Goal: Find specific page/section: Find specific page/section

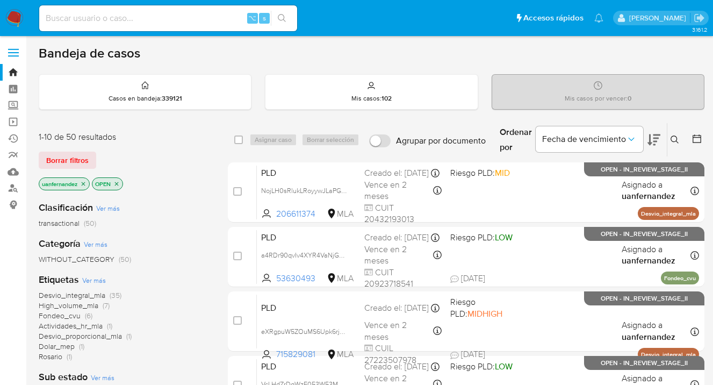
drag, startPoint x: 76, startPoint y: 154, endPoint x: 196, endPoint y: 168, distance: 120.7
click at [76, 154] on span "Borrar filtros" at bounding box center [67, 160] width 42 height 15
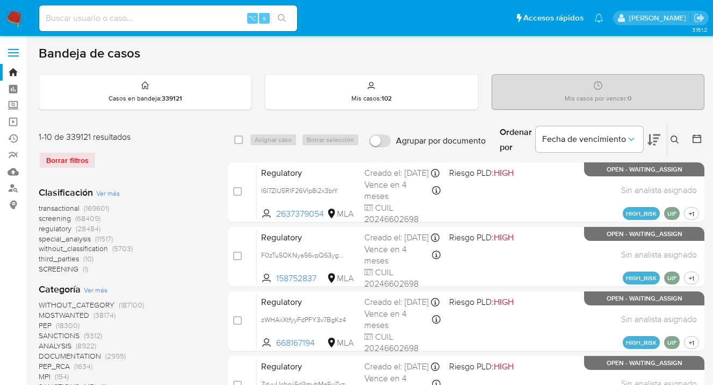
click at [676, 137] on icon at bounding box center [675, 139] width 9 height 9
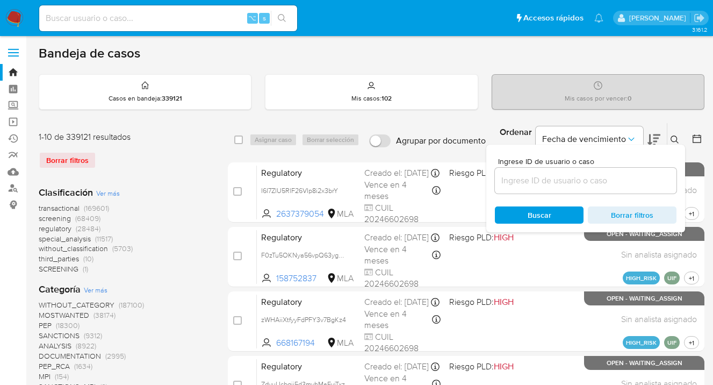
click at [587, 185] on input at bounding box center [586, 181] width 182 height 14
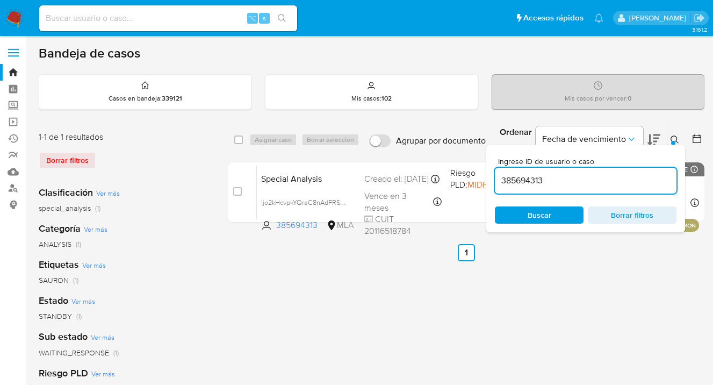
click at [674, 139] on icon at bounding box center [675, 139] width 9 height 9
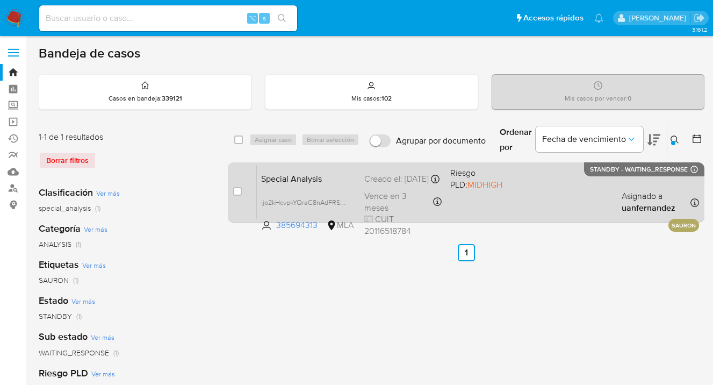
click at [567, 191] on div "Special Analysis ijo2kHcvpkYQraC8nAdFRSWi 385694313 MLA Riesgo PLD: MIDHIGH Cre…" at bounding box center [478, 192] width 442 height 54
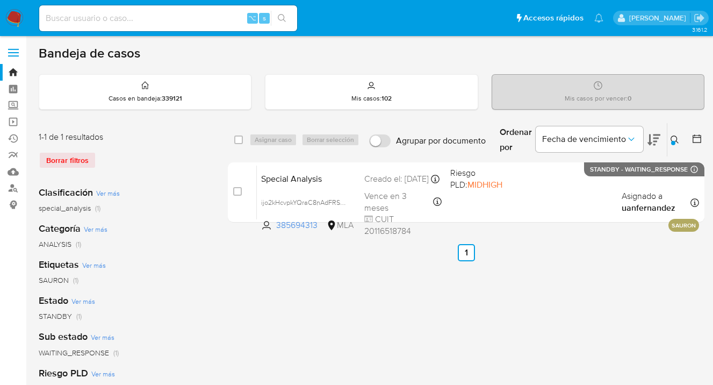
click at [675, 134] on button at bounding box center [677, 139] width 18 height 13
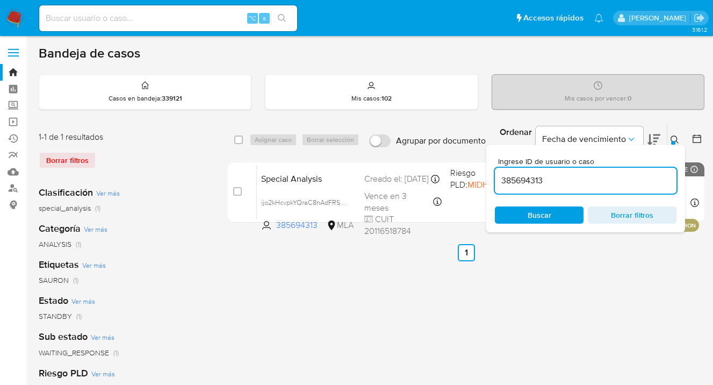
drag, startPoint x: 560, startPoint y: 183, endPoint x: 502, endPoint y: 175, distance: 58.2
click at [499, 176] on input "385694313" at bounding box center [586, 181] width 182 height 14
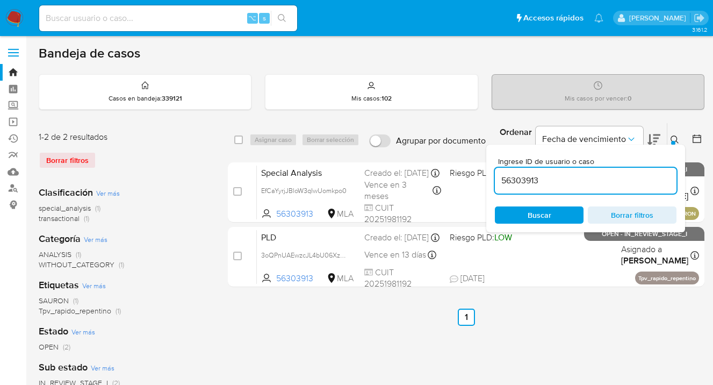
click at [672, 141] on div at bounding box center [673, 143] width 4 height 4
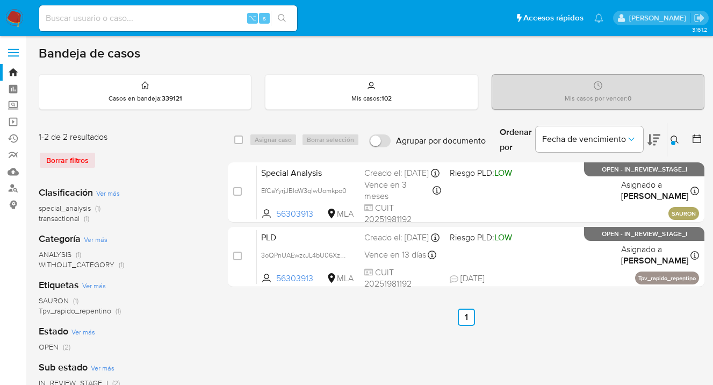
click at [675, 135] on icon at bounding box center [675, 139] width 8 height 8
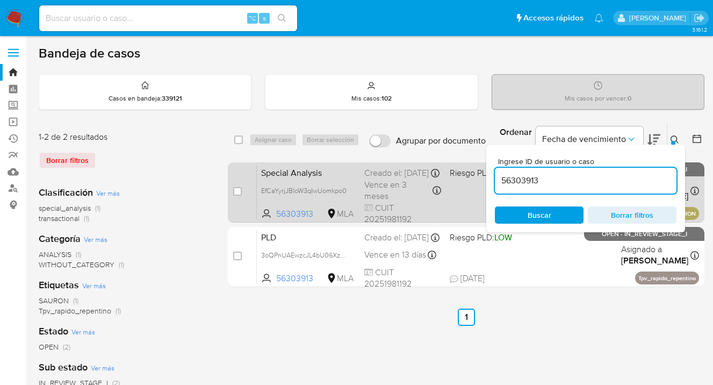
drag, startPoint x: 547, startPoint y: 176, endPoint x: 485, endPoint y: 177, distance: 61.3
click at [485, 177] on div "select-all-cases-checkbox Asignar caso Borrar selección Agrupar por documento O…" at bounding box center [466, 207] width 477 height 169
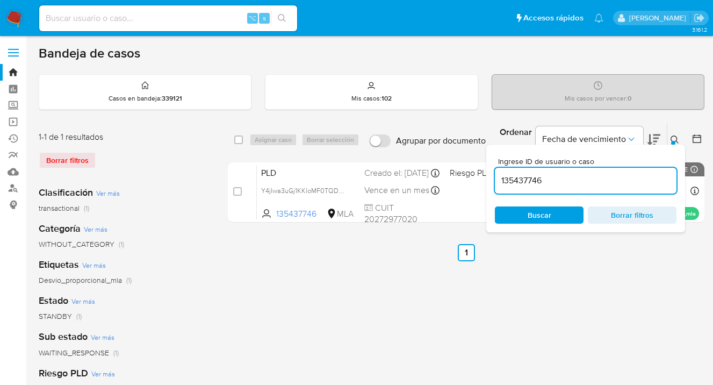
click at [676, 139] on icon at bounding box center [675, 139] width 9 height 9
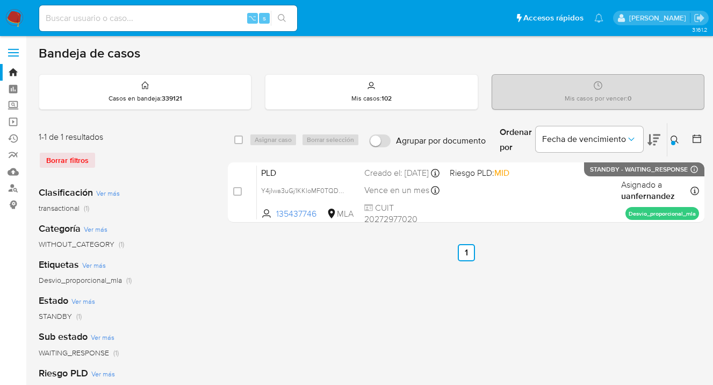
click at [674, 137] on icon at bounding box center [675, 139] width 9 height 9
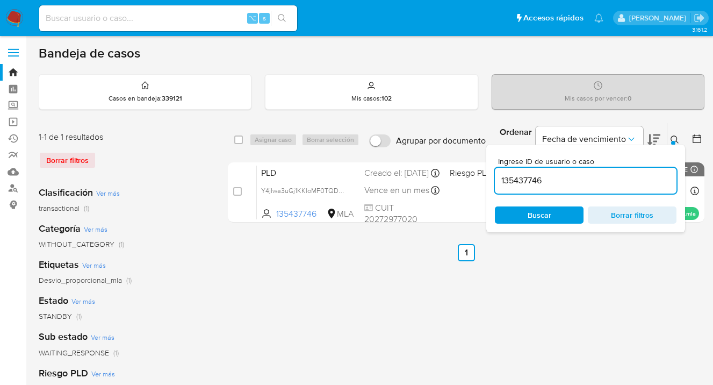
drag, startPoint x: 549, startPoint y: 177, endPoint x: 498, endPoint y: 178, distance: 51.6
click at [498, 178] on input "135437746" at bounding box center [586, 181] width 182 height 14
click at [674, 138] on icon at bounding box center [675, 139] width 9 height 9
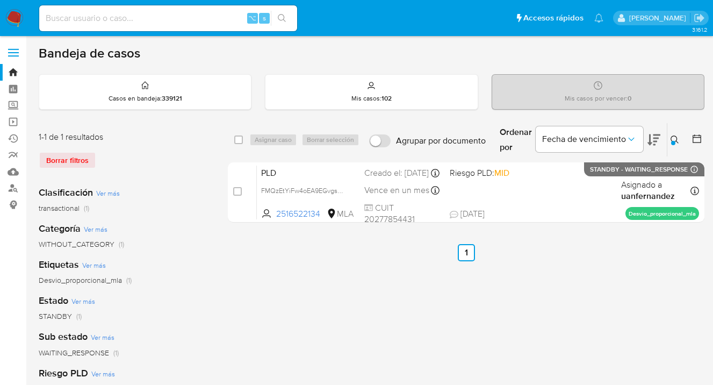
drag, startPoint x: 674, startPoint y: 140, endPoint x: 639, endPoint y: 160, distance: 40.7
click at [674, 141] on div at bounding box center [673, 143] width 4 height 4
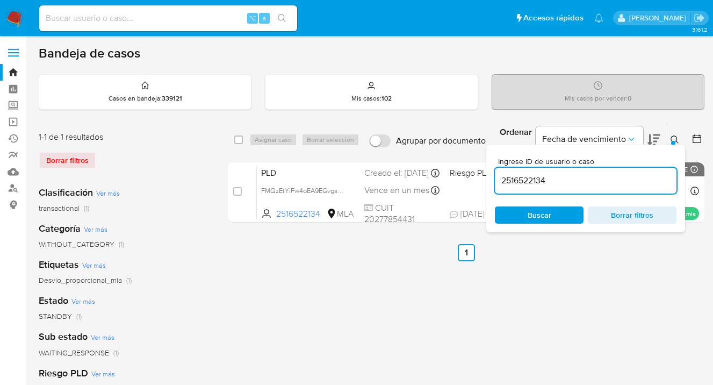
drag, startPoint x: 527, startPoint y: 182, endPoint x: 488, endPoint y: 183, distance: 39.3
click at [488, 183] on div "Ingrese ID de usuario o caso 2516522134 Buscar Borrar filtros" at bounding box center [585, 189] width 199 height 88
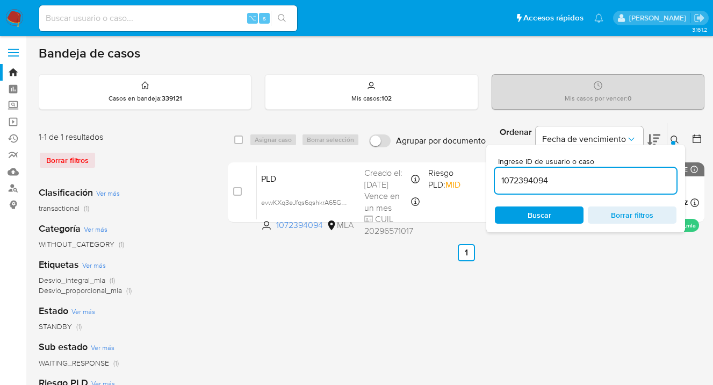
click at [674, 138] on icon at bounding box center [675, 139] width 9 height 9
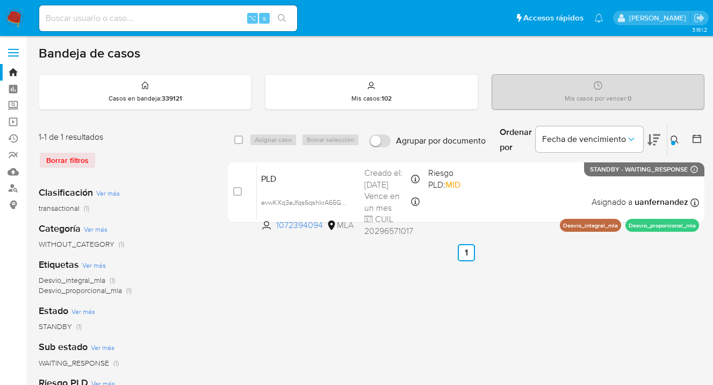
drag, startPoint x: 675, startPoint y: 137, endPoint x: 597, endPoint y: 171, distance: 85.4
click at [675, 137] on icon at bounding box center [675, 139] width 9 height 9
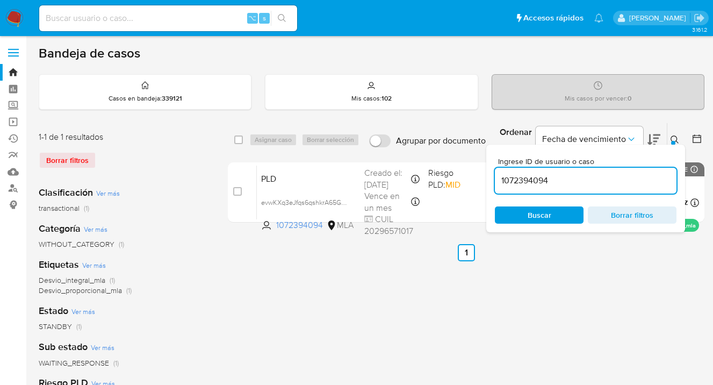
drag, startPoint x: 576, startPoint y: 179, endPoint x: 495, endPoint y: 179, distance: 81.7
click at [492, 180] on div "Ingrese ID de usuario o caso 1072394094 Buscar Borrar filtros" at bounding box center [585, 189] width 199 height 88
type input "1788639469"
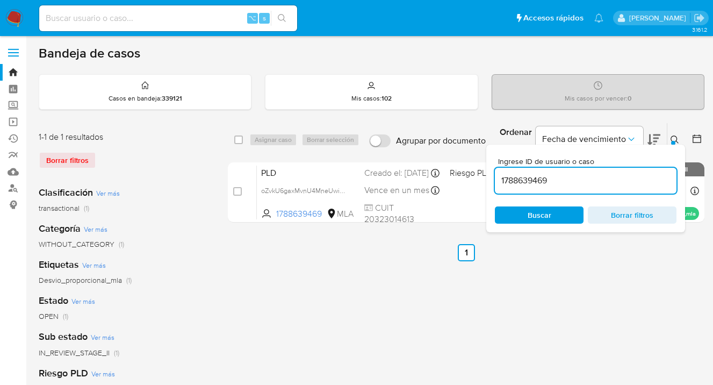
click at [676, 138] on icon at bounding box center [675, 139] width 9 height 9
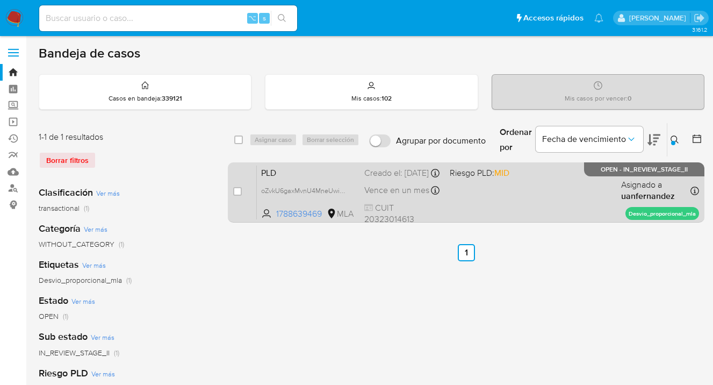
click at [513, 205] on div "PLD oZvkU6gaxMvnU4MneUwioYvM 1788639469 MLA Riesgo PLD: MID Creado el: 12/09/20…" at bounding box center [478, 192] width 442 height 54
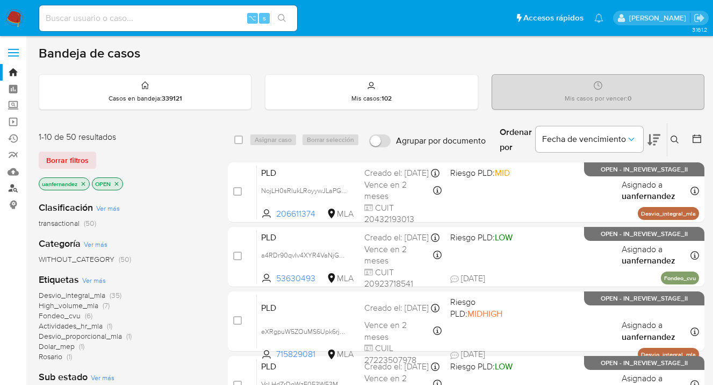
click at [11, 189] on link "Buscador de personas" at bounding box center [64, 188] width 128 height 17
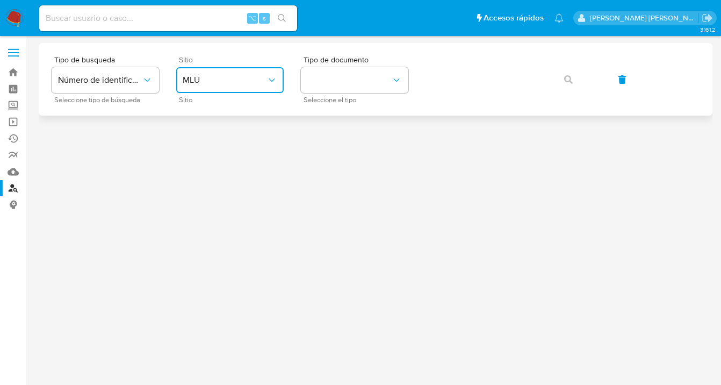
click at [274, 83] on icon "site_id" at bounding box center [272, 80] width 11 height 11
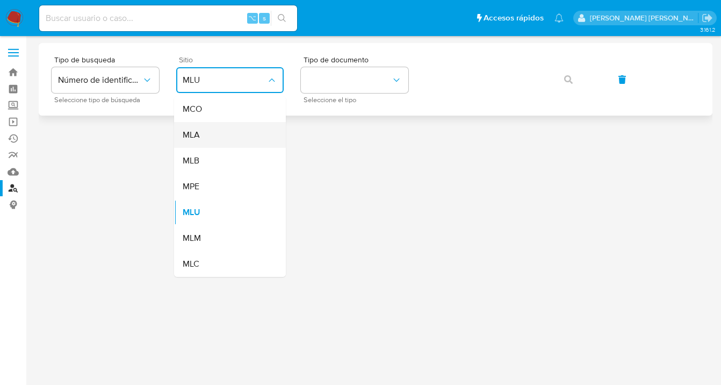
click at [257, 130] on div "MLA" at bounding box center [227, 135] width 88 height 26
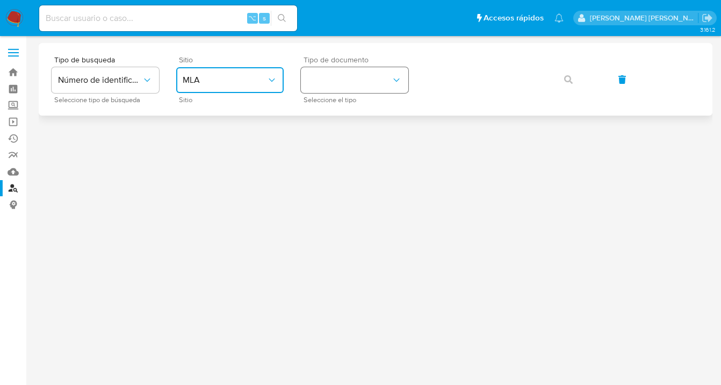
click at [377, 77] on button "identificationType" at bounding box center [355, 80] width 108 height 26
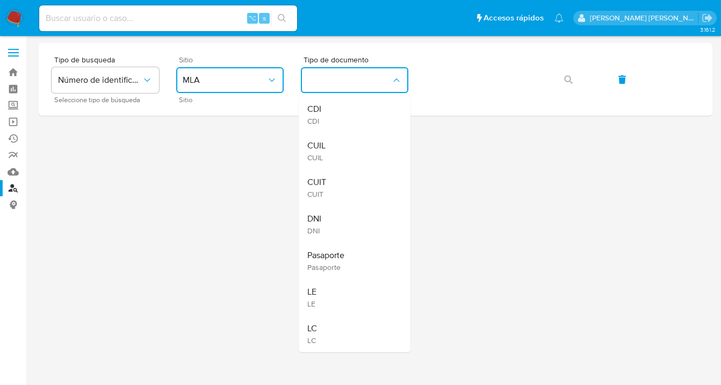
drag, startPoint x: 356, startPoint y: 146, endPoint x: 377, endPoint y: 135, distance: 23.6
click at [356, 146] on div "CUIL CUIL" at bounding box center [351, 151] width 88 height 37
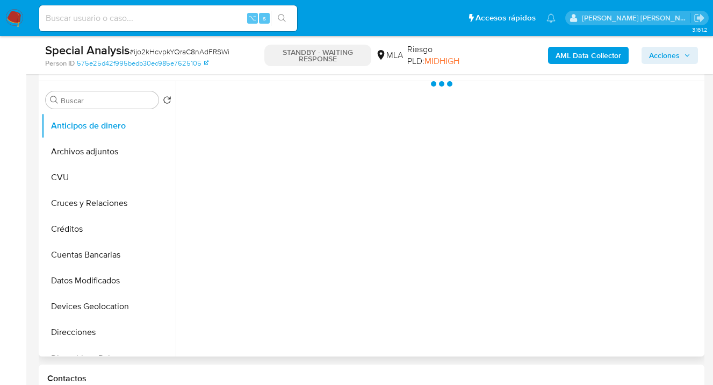
scroll to position [238, 0]
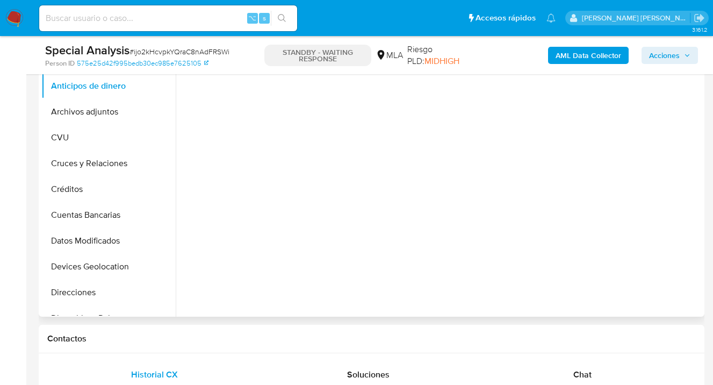
select select "10"
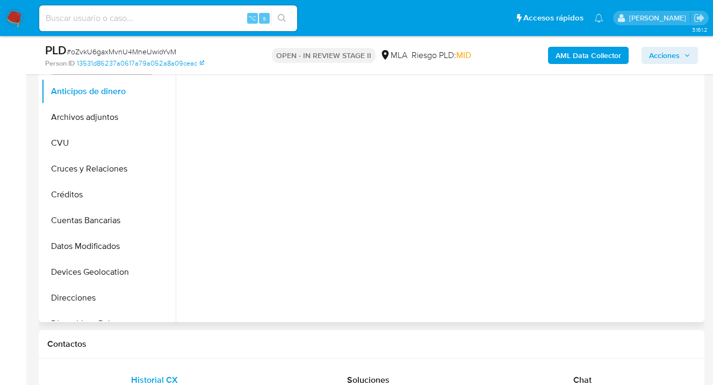
select select "10"
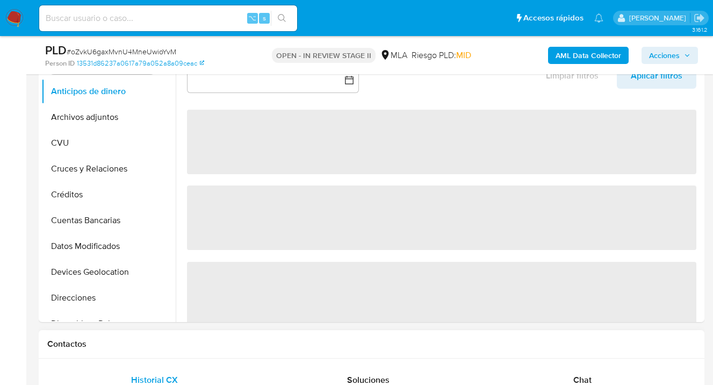
scroll to position [334, 0]
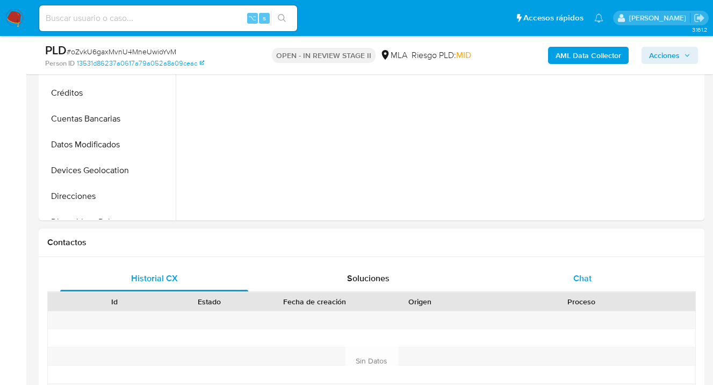
click at [590, 272] on span "Chat" at bounding box center [583, 278] width 18 height 12
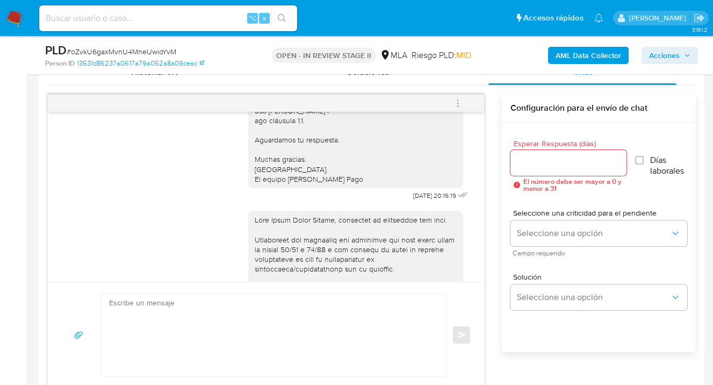
scroll to position [1137, 0]
